Goal: Navigation & Orientation: Understand site structure

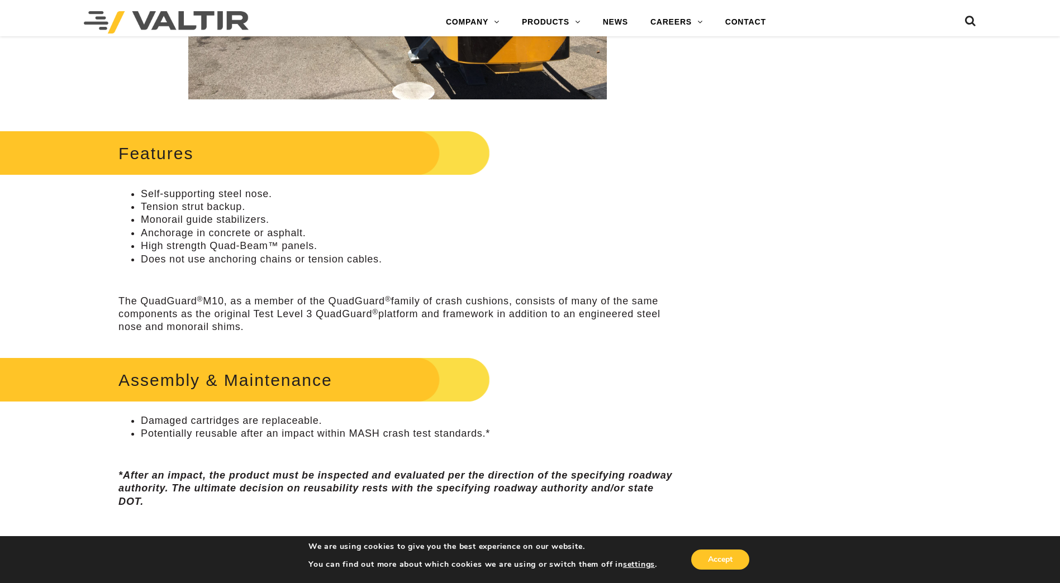
scroll to position [503, 0]
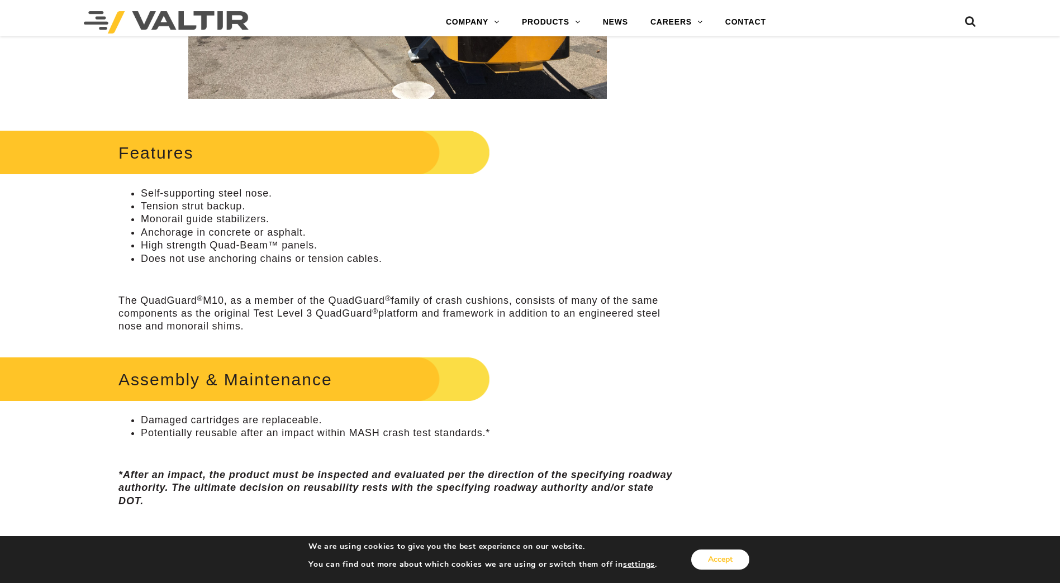
click at [716, 557] on button "Accept" at bounding box center [720, 560] width 58 height 20
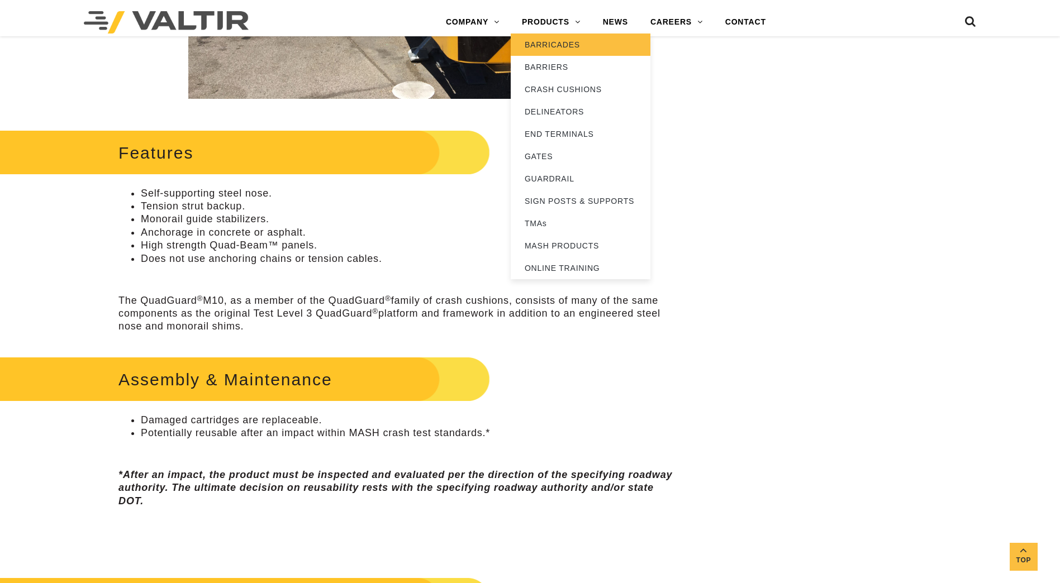
click at [551, 43] on link "BARRICADES" at bounding box center [581, 45] width 140 height 22
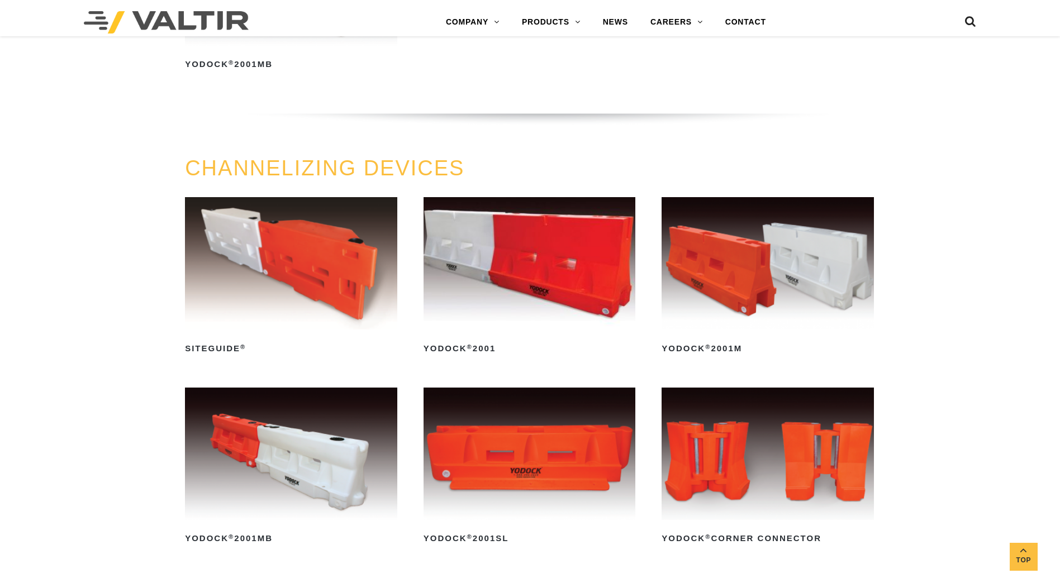
scroll to position [447, 0]
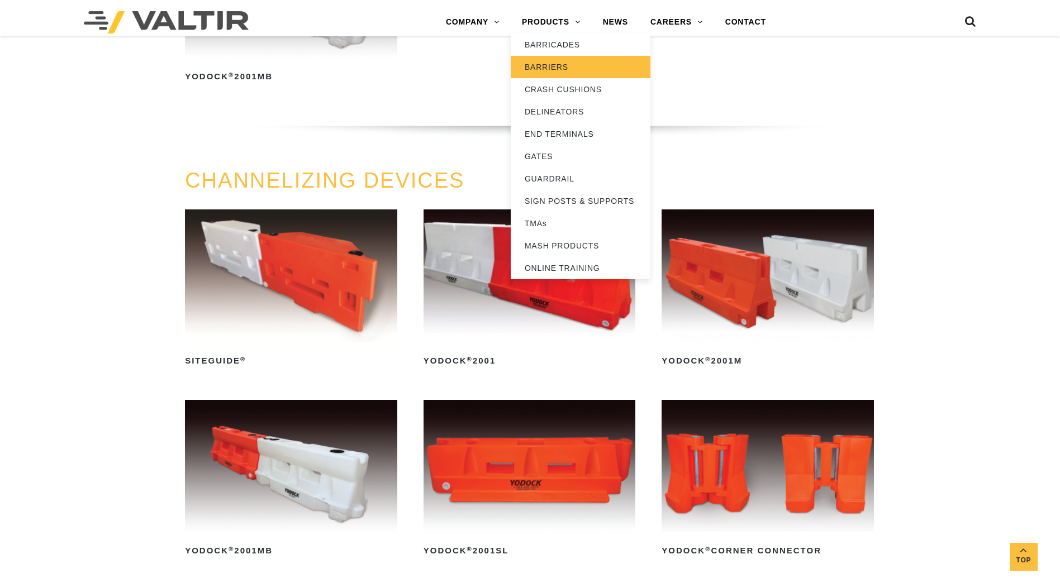
click at [544, 66] on link "BARRIERS" at bounding box center [581, 67] width 140 height 22
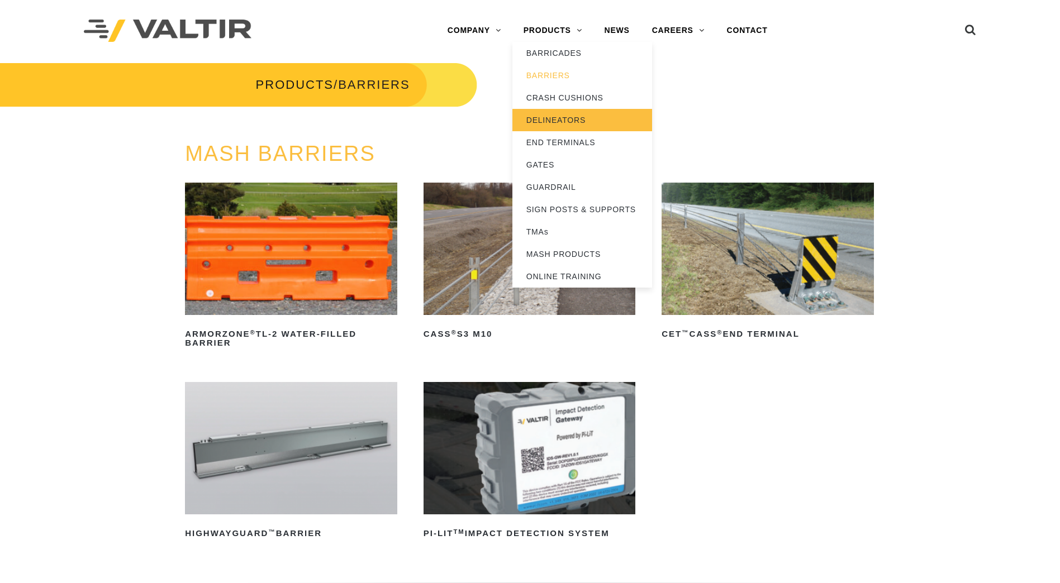
click at [548, 120] on link "DELINEATORS" at bounding box center [583, 120] width 140 height 22
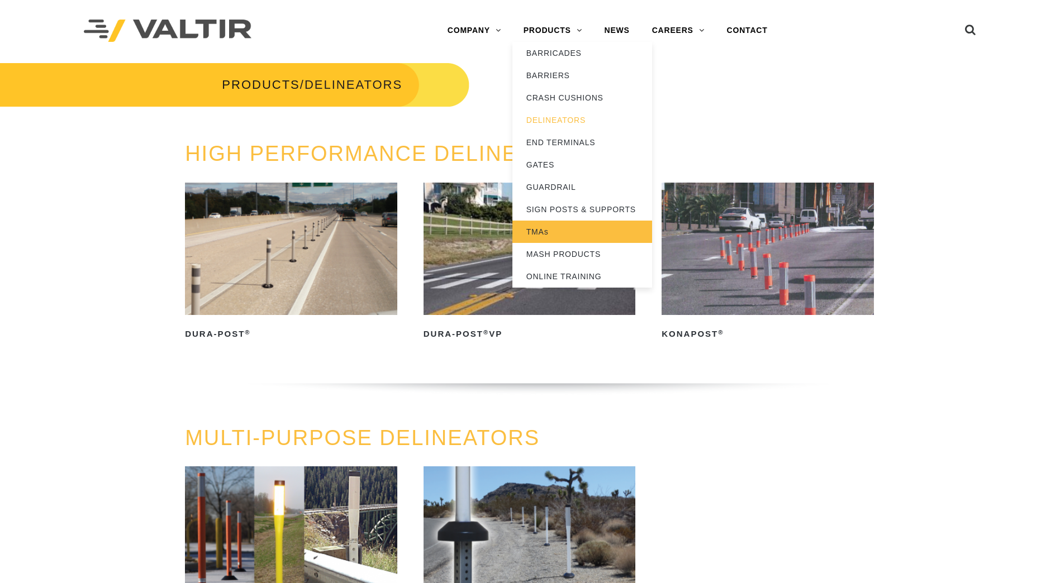
click at [540, 229] on link "TMAs" at bounding box center [583, 232] width 140 height 22
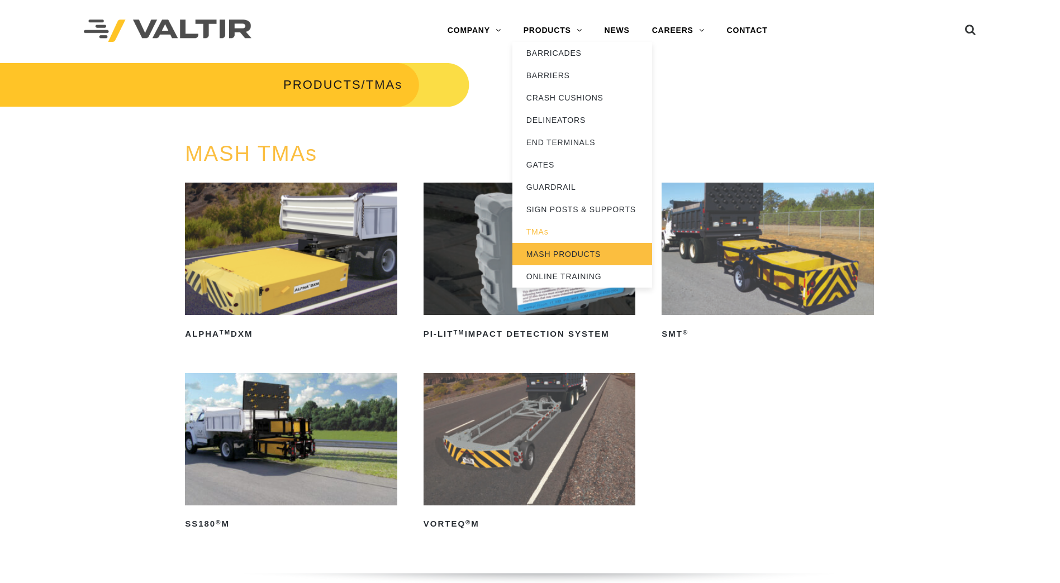
click at [559, 257] on link "MASH PRODUCTS" at bounding box center [583, 254] width 140 height 22
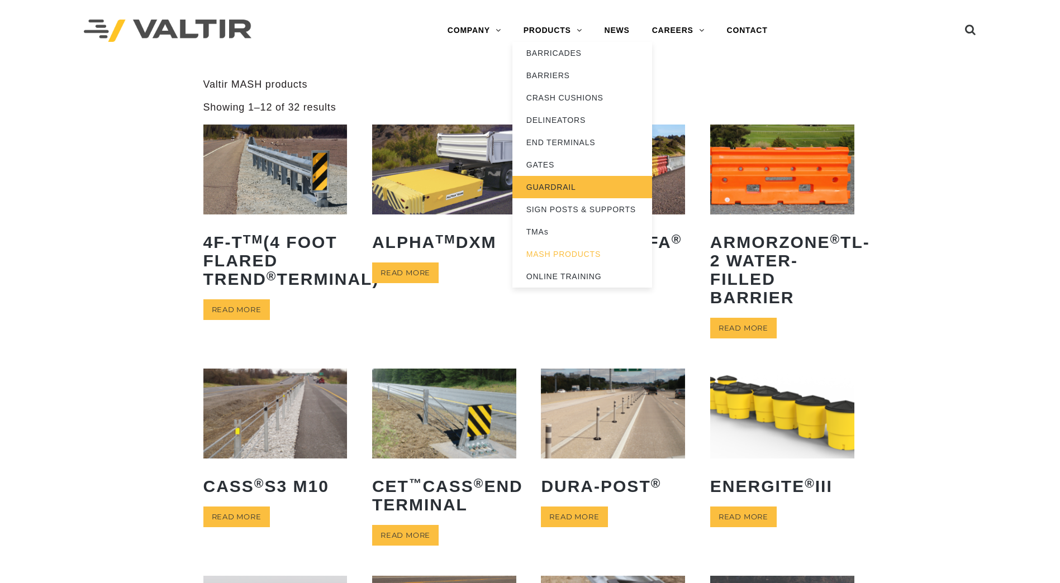
click at [547, 192] on link "GUARDRAIL" at bounding box center [583, 187] width 140 height 22
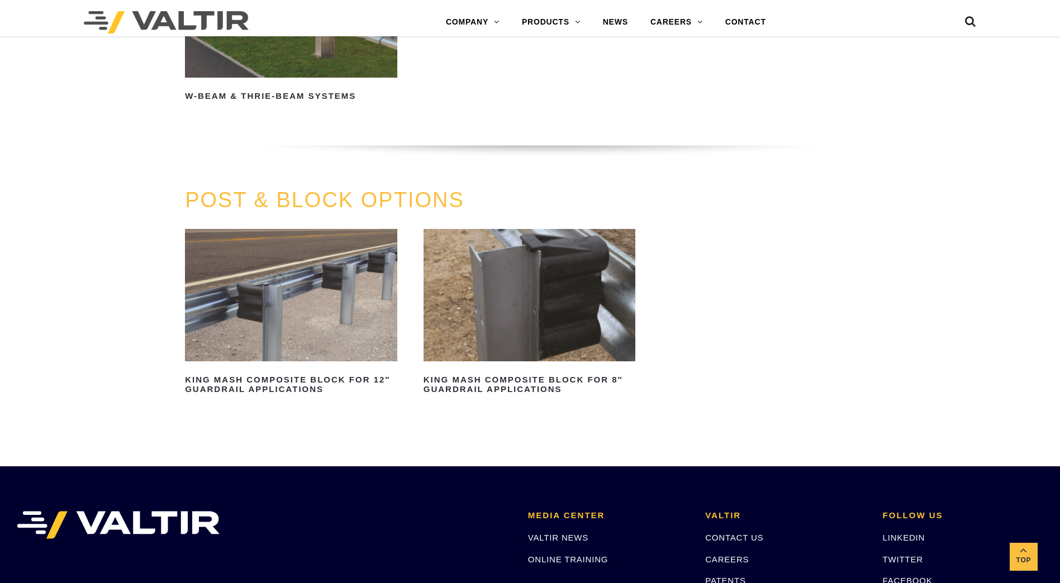
scroll to position [1006, 0]
